Goal: Transaction & Acquisition: Purchase product/service

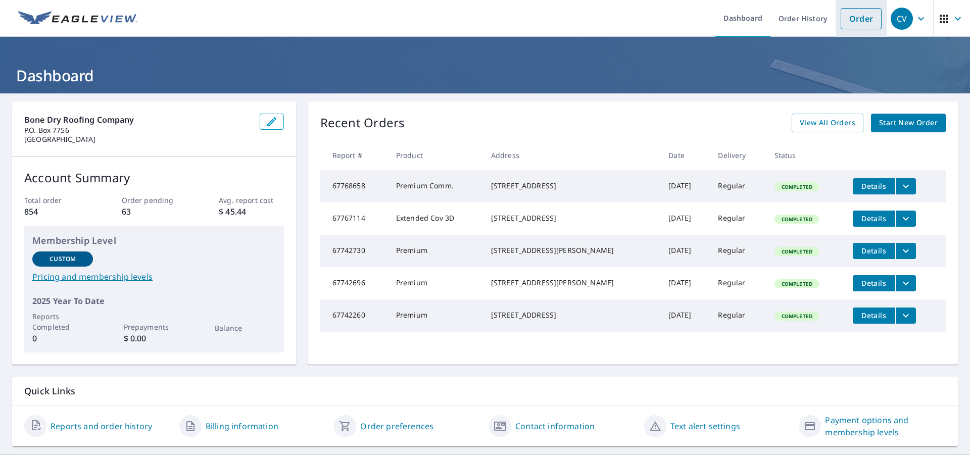
click at [849, 24] on link "Order" at bounding box center [861, 18] width 41 height 21
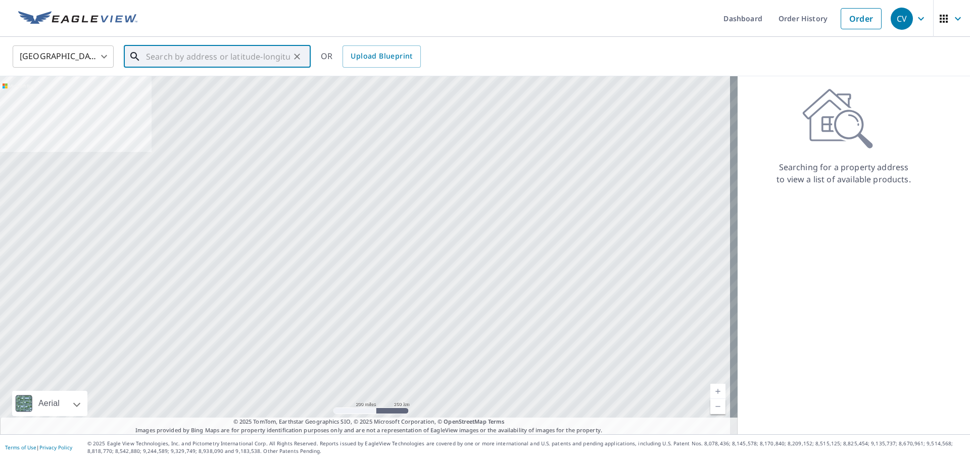
click at [258, 60] on input "text" at bounding box center [218, 56] width 144 height 28
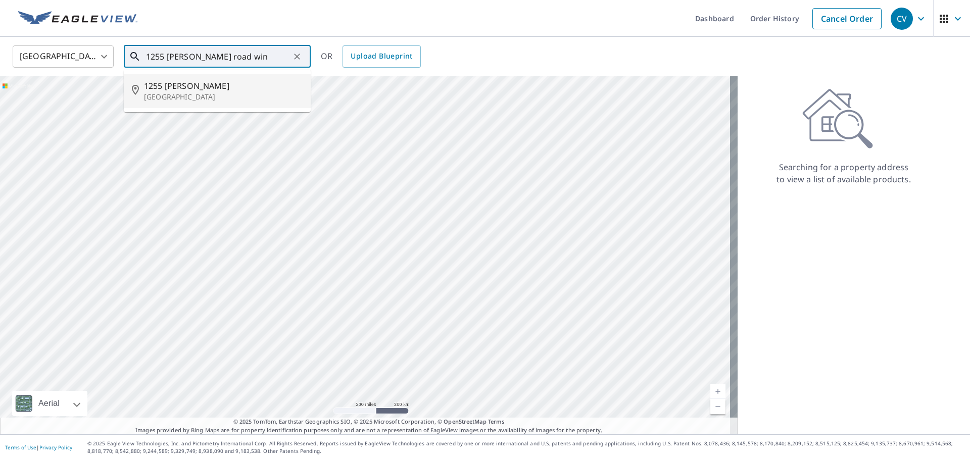
click at [215, 88] on span "1255 [PERSON_NAME]" at bounding box center [223, 86] width 159 height 12
type input "[STREET_ADDRESS][PERSON_NAME]"
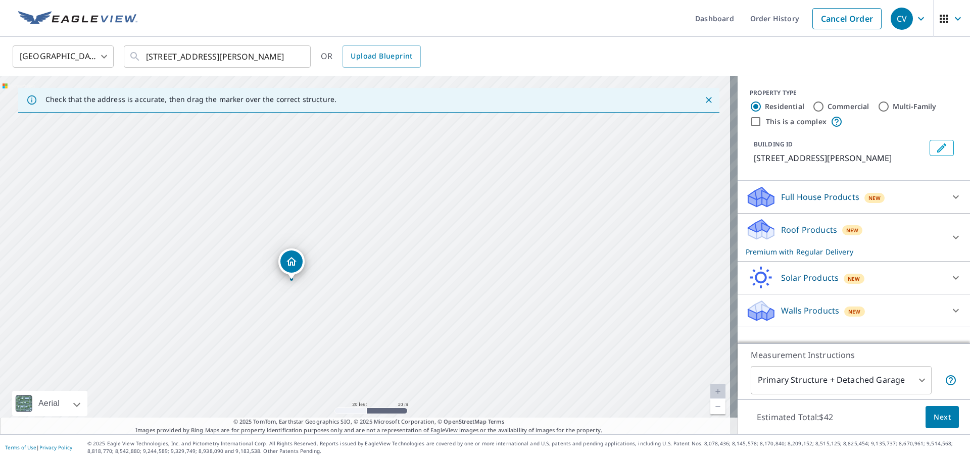
drag, startPoint x: 463, startPoint y: 287, endPoint x: 426, endPoint y: 193, distance: 100.9
click at [431, 194] on div "[STREET_ADDRESS][PERSON_NAME]" at bounding box center [368, 255] width 737 height 358
click at [933, 418] on span "Next" at bounding box center [941, 417] width 17 height 13
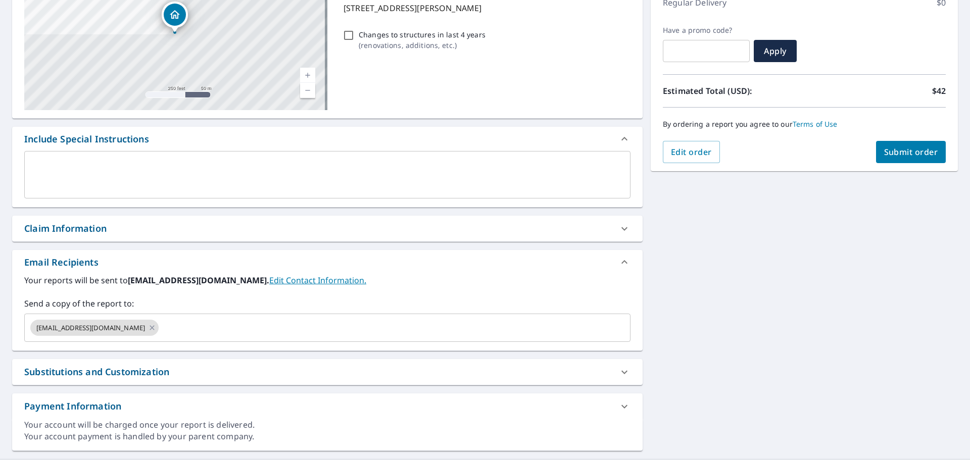
scroll to position [152, 0]
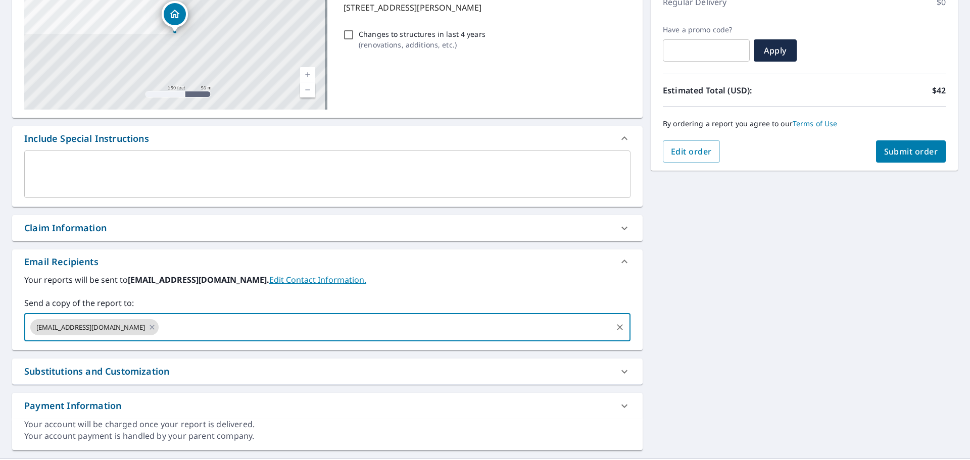
click at [402, 324] on input "text" at bounding box center [385, 327] width 451 height 19
type input "[EMAIL_ADDRESS][DOMAIN_NAME]"
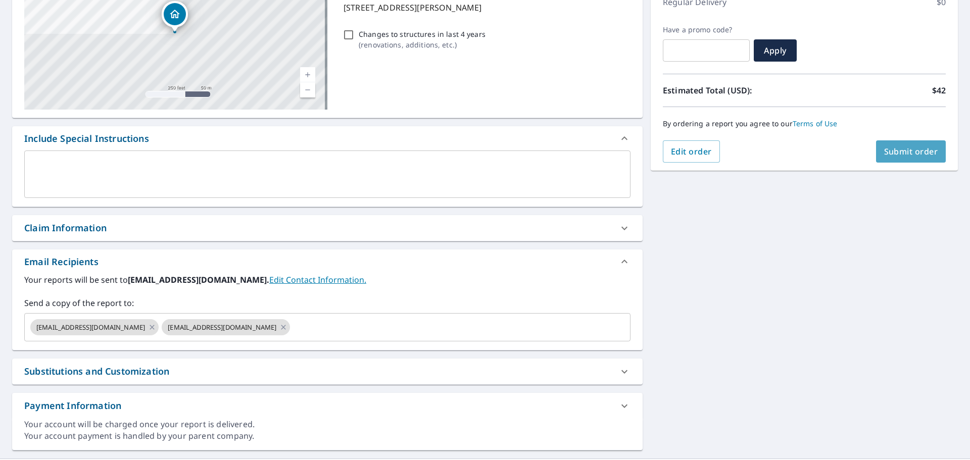
click at [917, 153] on span "Submit order" at bounding box center [911, 151] width 54 height 11
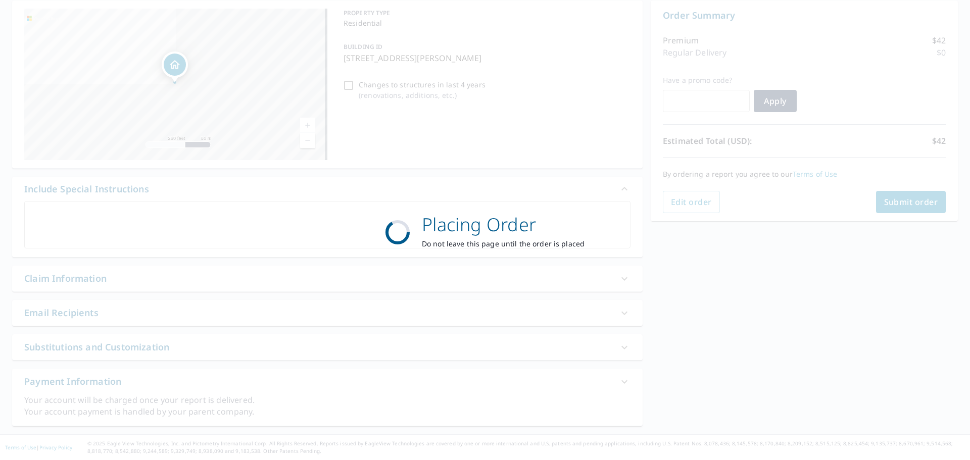
scroll to position [101, 0]
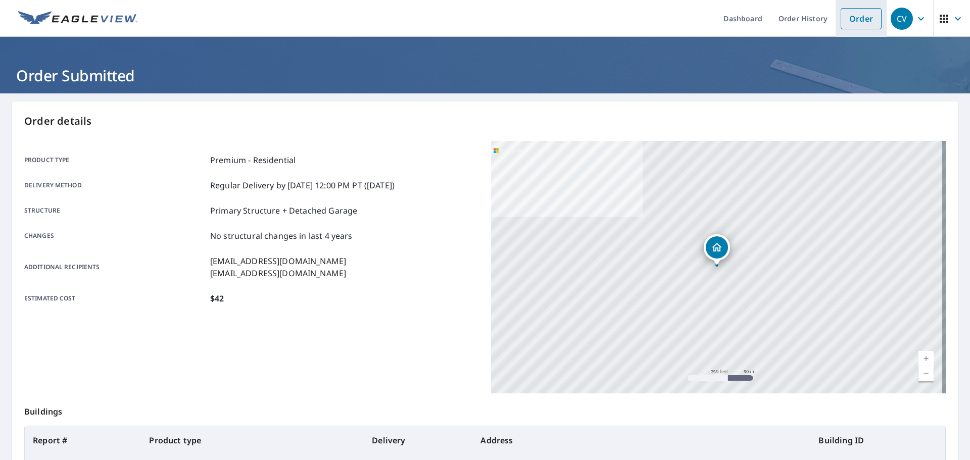
click at [858, 25] on link "Order" at bounding box center [861, 18] width 41 height 21
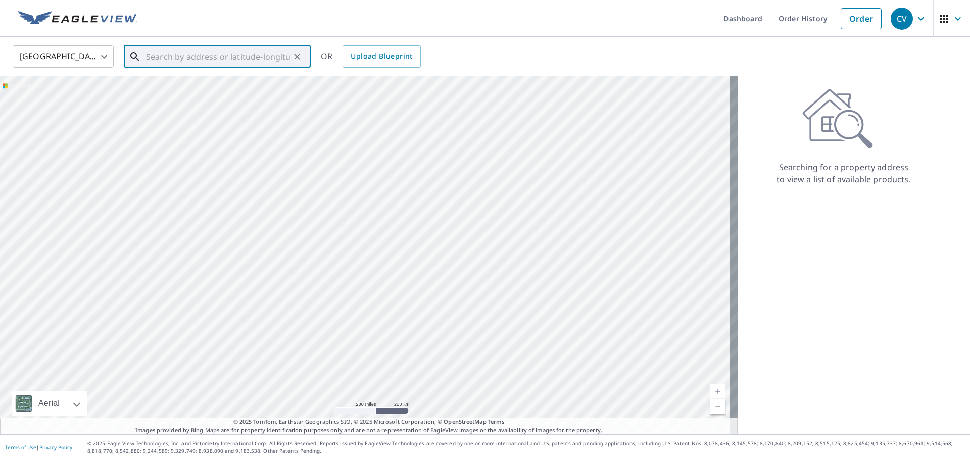
click at [238, 51] on input "text" at bounding box center [218, 56] width 144 height 28
click at [185, 83] on span "[STREET_ADDRESS][PERSON_NAME]" at bounding box center [223, 86] width 159 height 12
type input "[STREET_ADDRESS][PERSON_NAME]"
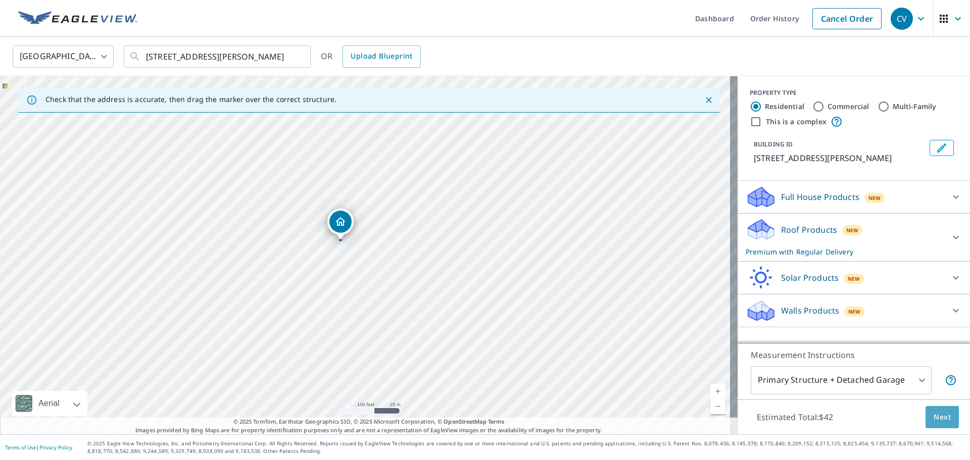
click at [940, 418] on span "Next" at bounding box center [941, 417] width 17 height 13
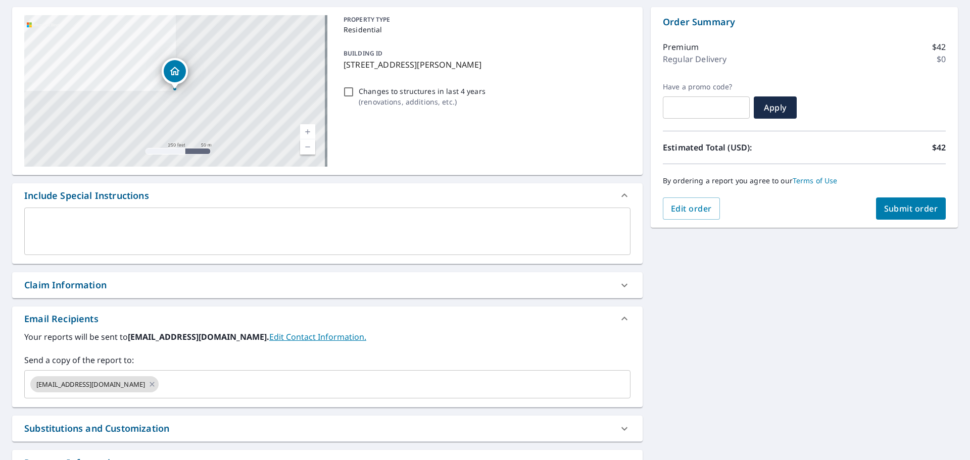
scroll to position [152, 0]
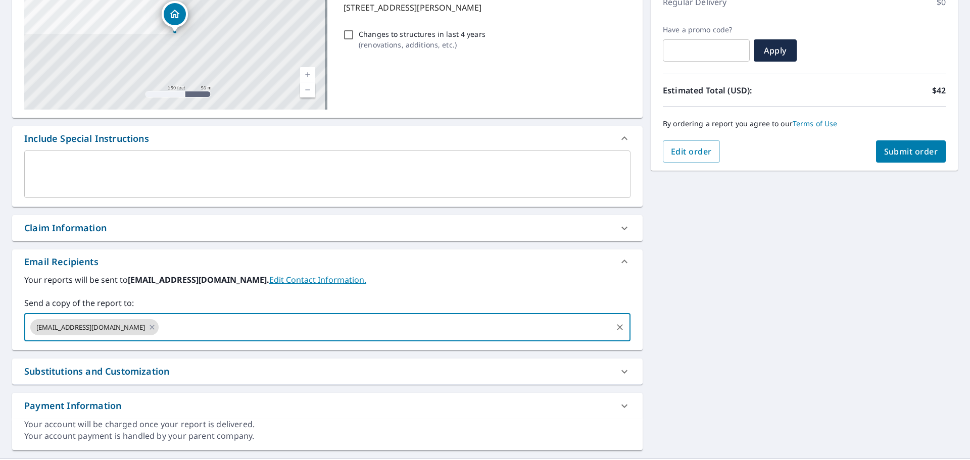
click at [315, 330] on input "text" at bounding box center [385, 327] width 451 height 19
type input "[EMAIL_ADDRESS][DOMAIN_NAME]"
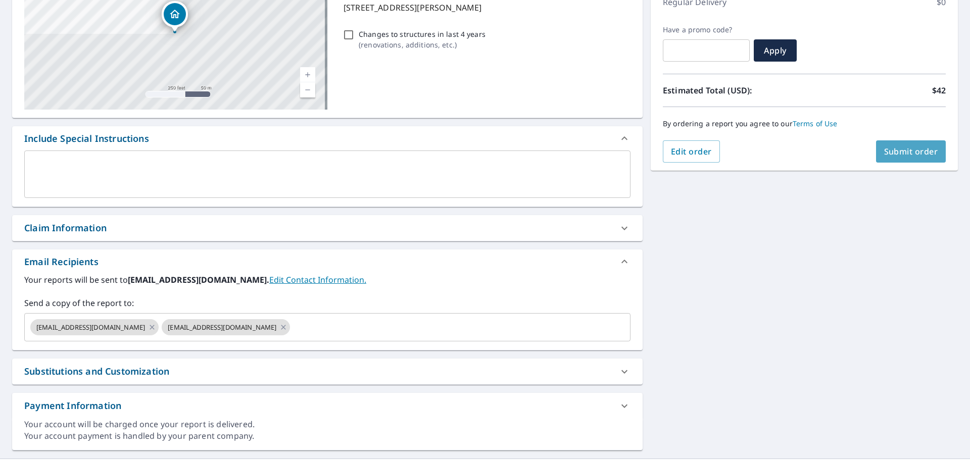
click at [924, 153] on span "Submit order" at bounding box center [911, 151] width 54 height 11
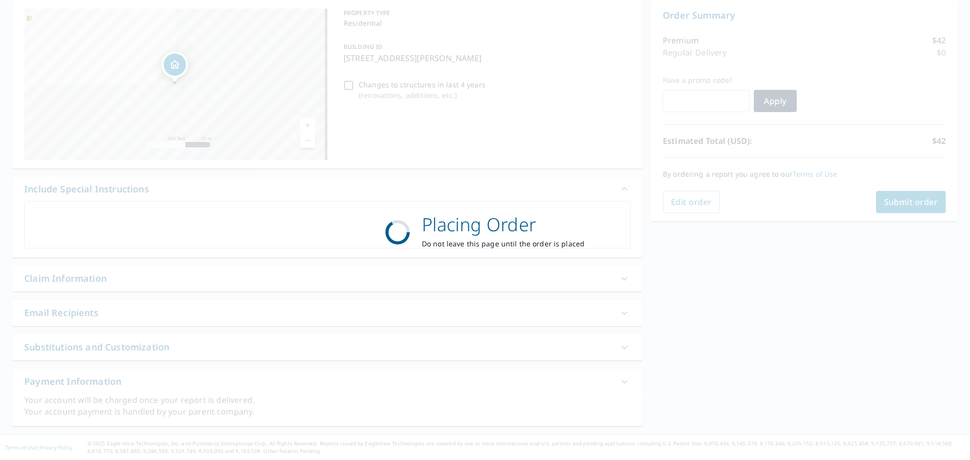
scroll to position [101, 0]
